Goal: Task Accomplishment & Management: Use online tool/utility

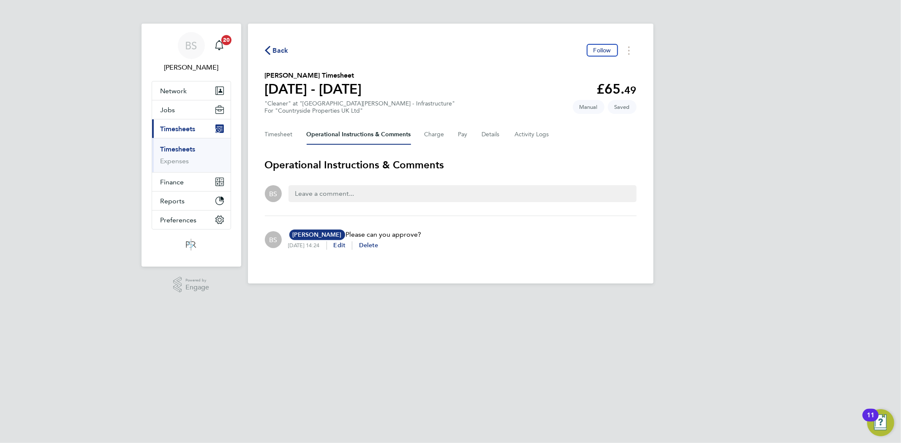
click at [195, 150] on link "Timesheets" at bounding box center [177, 149] width 35 height 8
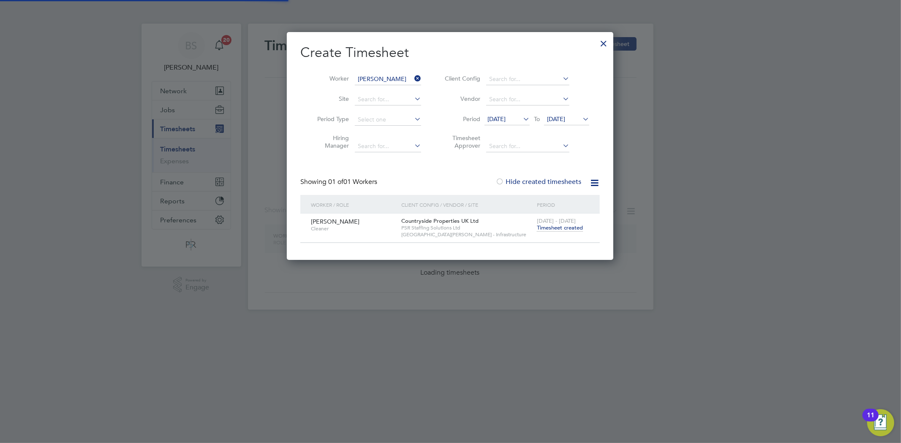
scroll to position [228, 327]
click at [408, 78] on input "[PERSON_NAME]" at bounding box center [388, 79] width 66 height 12
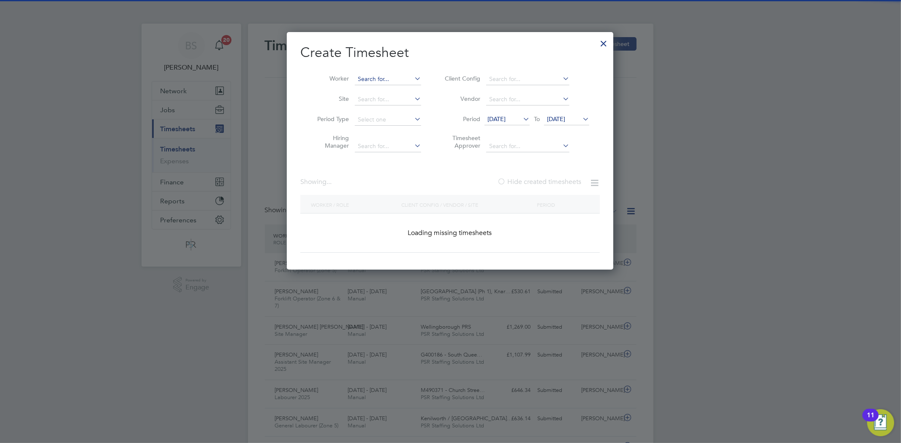
click at [395, 78] on input at bounding box center [388, 79] width 66 height 12
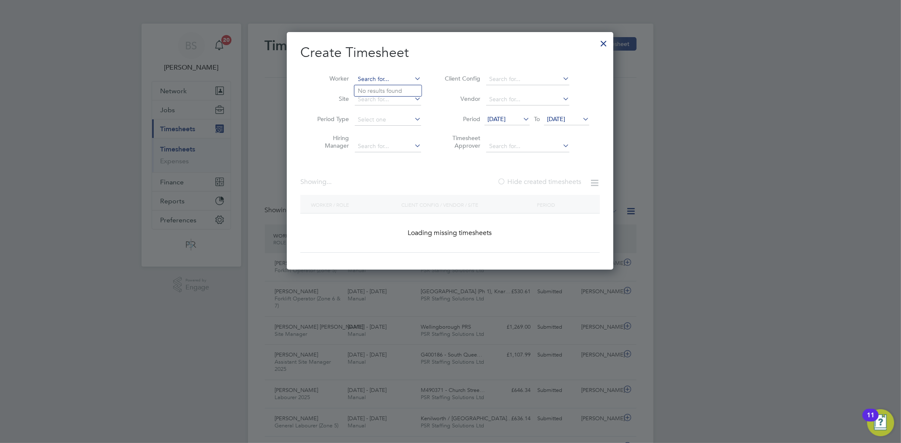
paste input "[PERSON_NAME]"
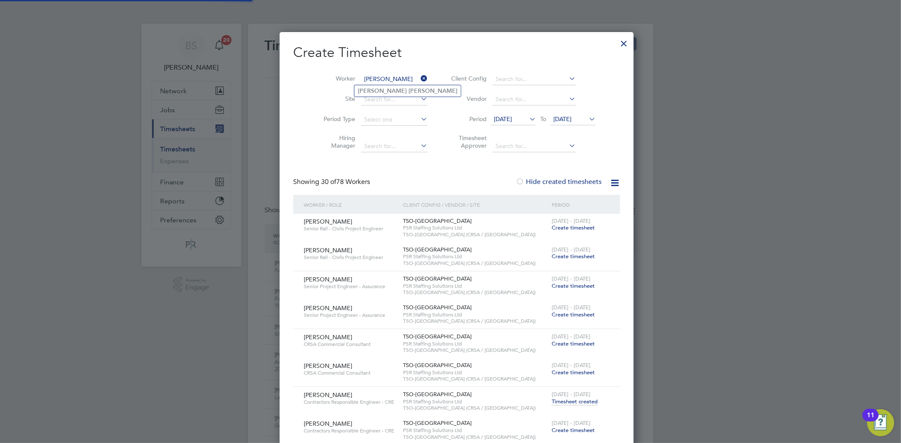
type input "[PERSON_NAME]"
click at [408, 91] on b "[PERSON_NAME]" at bounding box center [432, 90] width 49 height 7
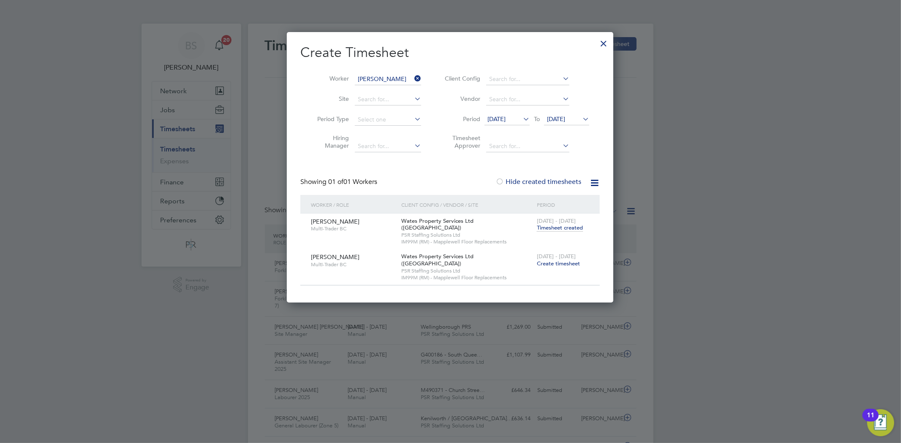
click at [560, 230] on span "Timesheet created" at bounding box center [560, 228] width 46 height 8
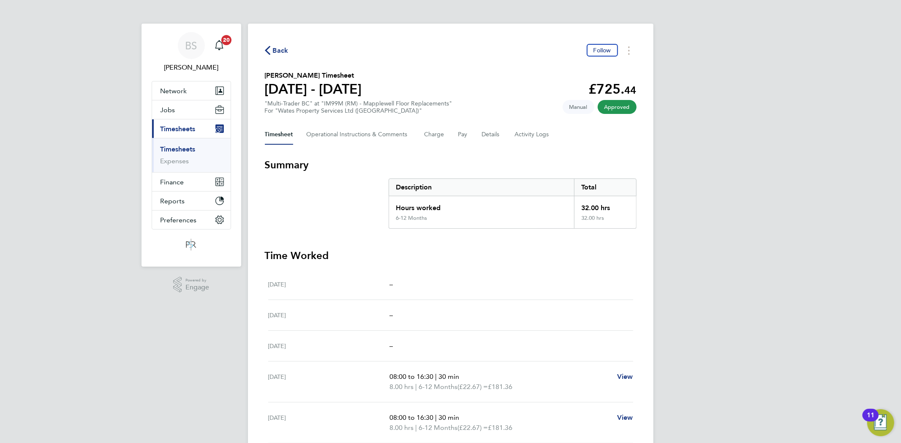
click at [180, 145] on link "Timesheets" at bounding box center [177, 149] width 35 height 8
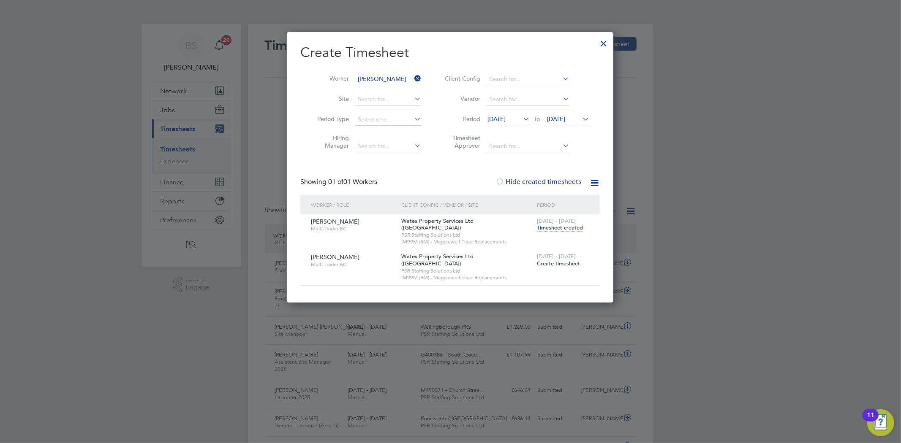
click at [413, 79] on icon at bounding box center [413, 79] width 0 height 12
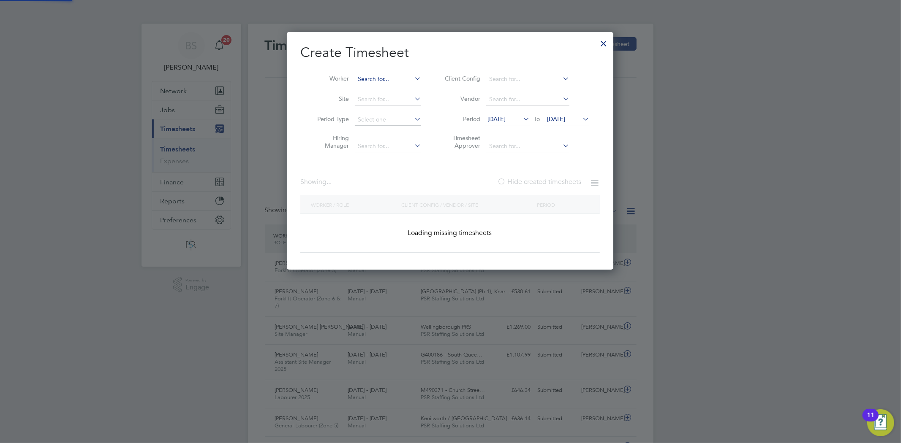
click at [410, 76] on input at bounding box center [388, 79] width 66 height 12
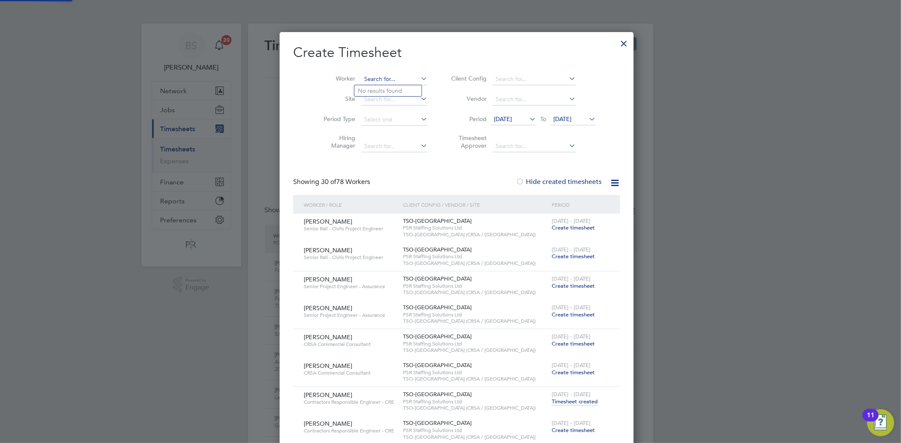
paste input "[PERSON_NAME]"
type input "[PERSON_NAME]"
click at [402, 89] on li "[PERSON_NAME]" at bounding box center [392, 90] width 77 height 11
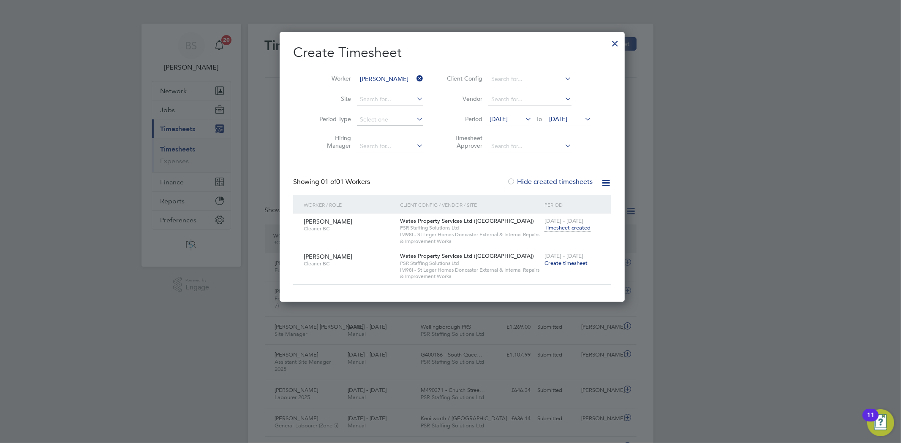
click at [560, 227] on span "Timesheet created" at bounding box center [567, 228] width 46 height 8
